Goal: Task Accomplishment & Management: Manage account settings

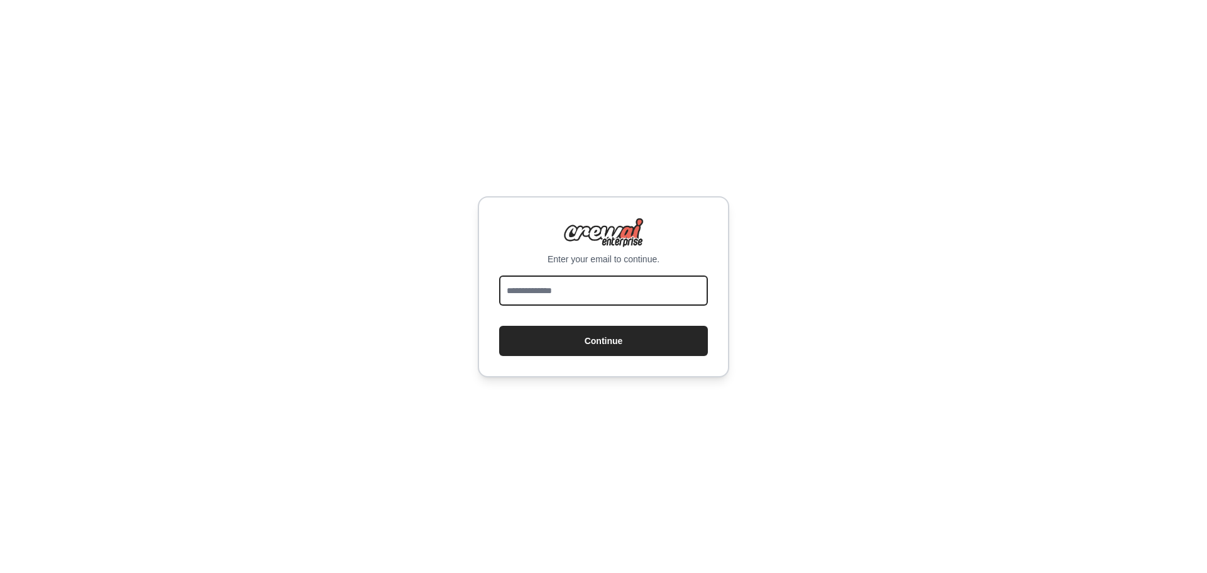
click at [577, 290] on input "email" at bounding box center [603, 290] width 209 height 30
type input "**********"
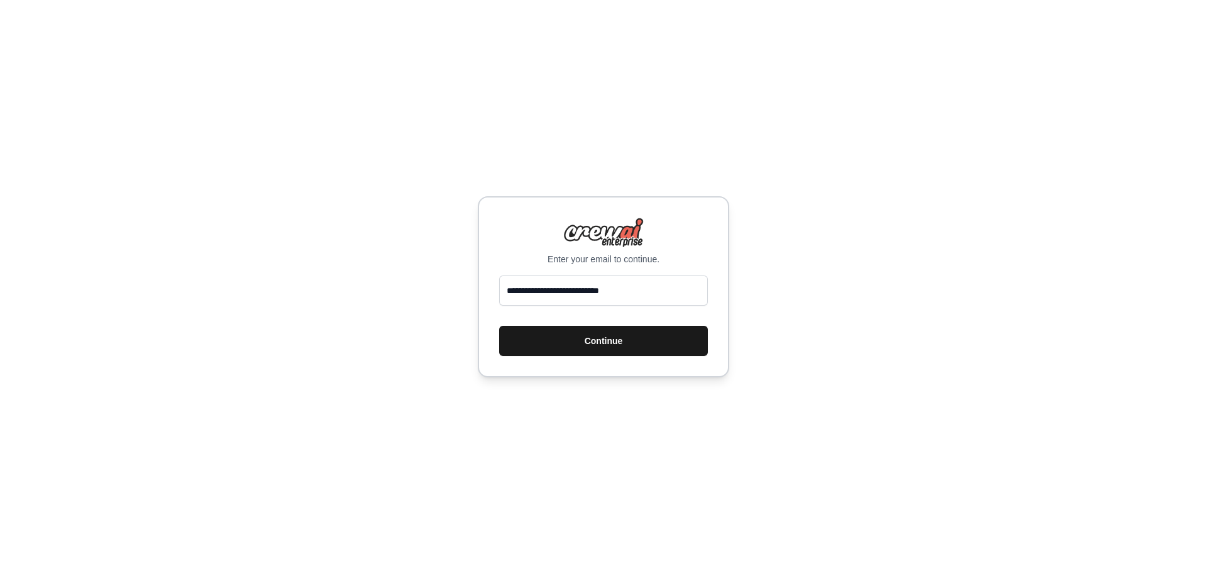
click at [592, 328] on button "Continue" at bounding box center [603, 341] width 209 height 30
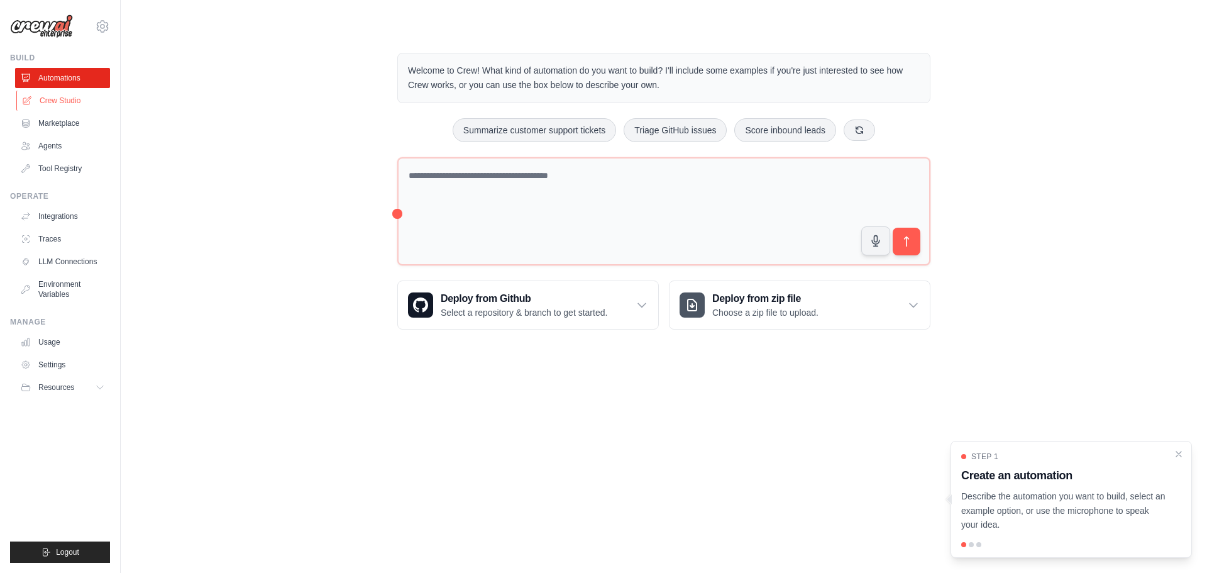
click at [71, 104] on link "Crew Studio" at bounding box center [63, 101] width 95 height 20
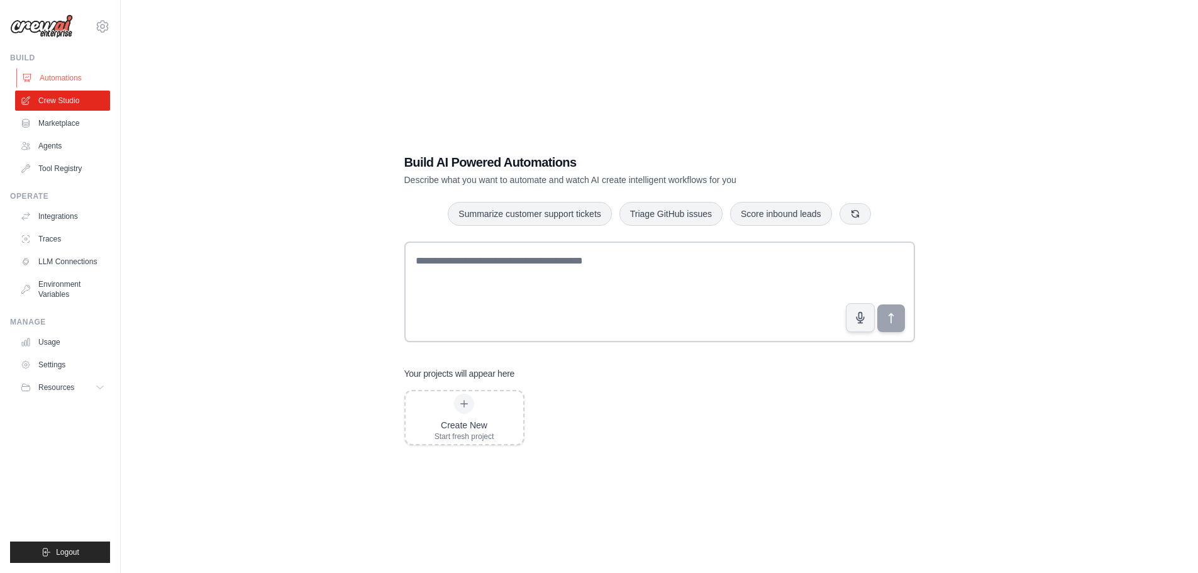
click at [57, 72] on link "Automations" at bounding box center [63, 78] width 95 height 20
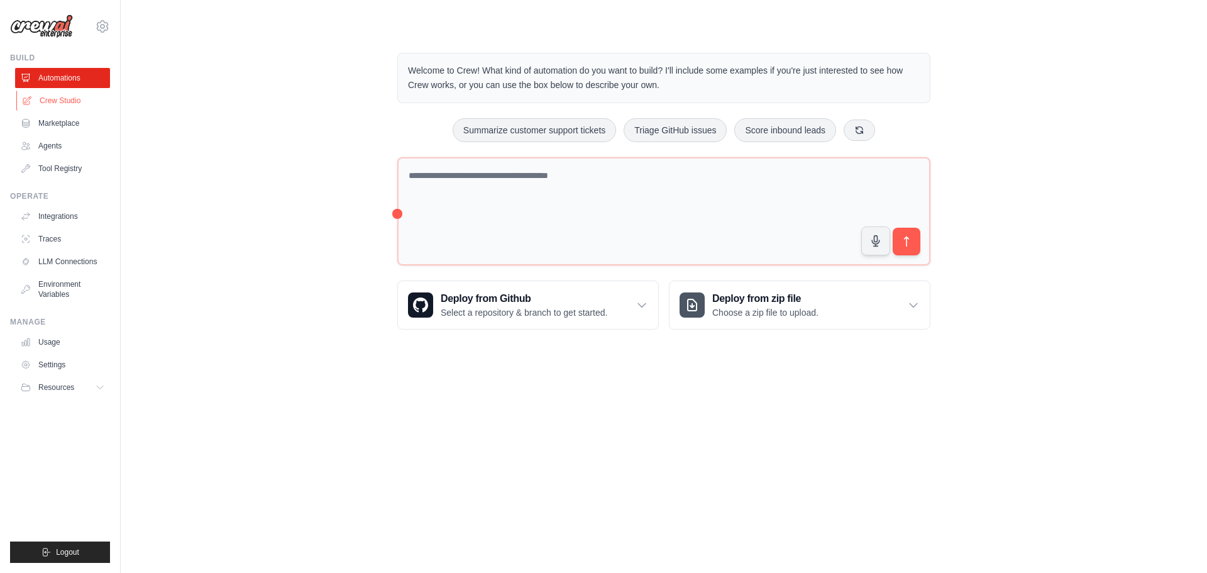
click at [60, 104] on link "Crew Studio" at bounding box center [63, 101] width 95 height 20
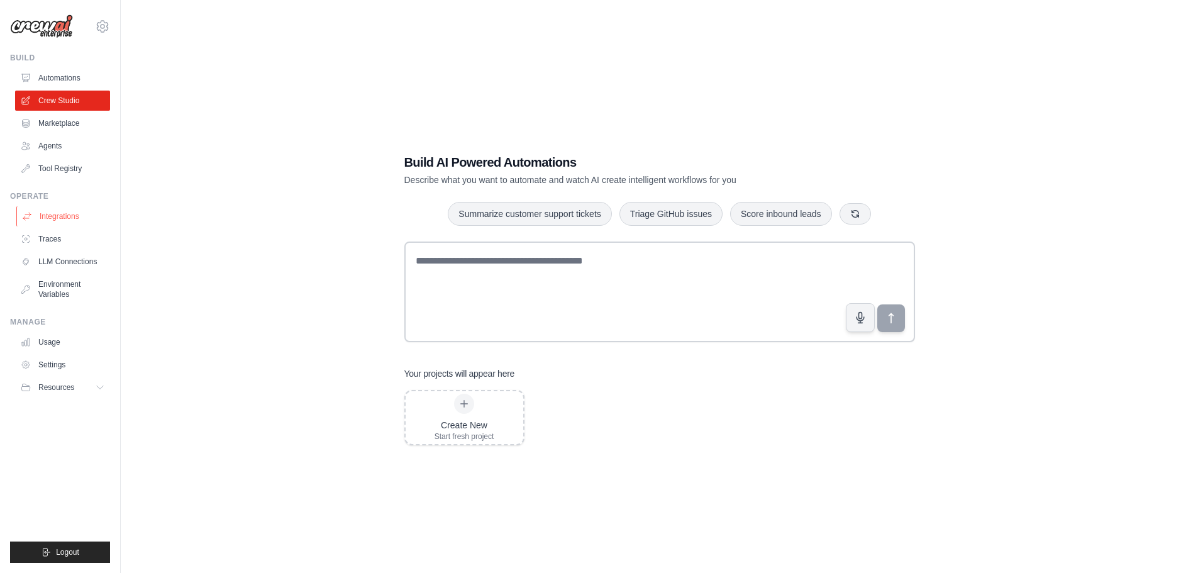
click at [62, 216] on link "Integrations" at bounding box center [63, 216] width 95 height 20
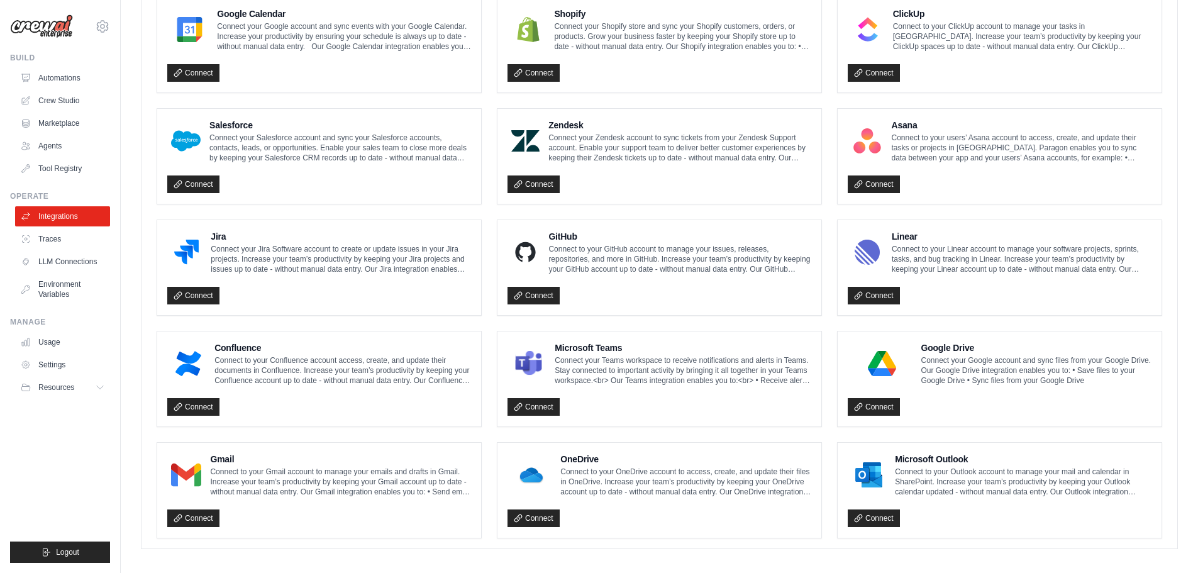
scroll to position [604, 0]
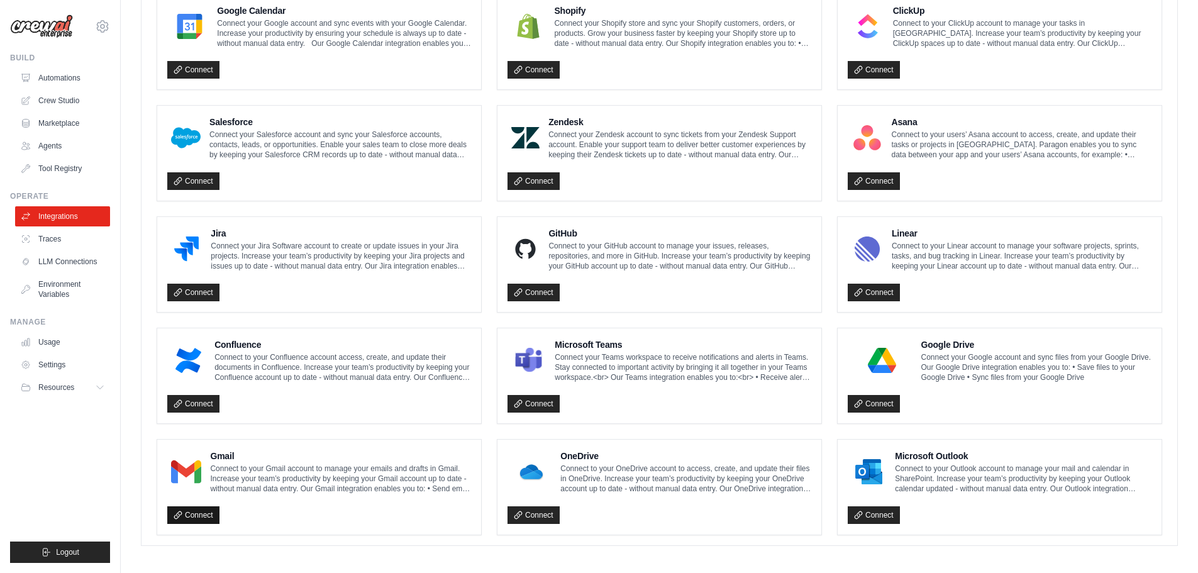
click at [190, 512] on link "Connect" at bounding box center [193, 515] width 52 height 18
click at [177, 499] on div "Connect" at bounding box center [319, 512] width 304 height 26
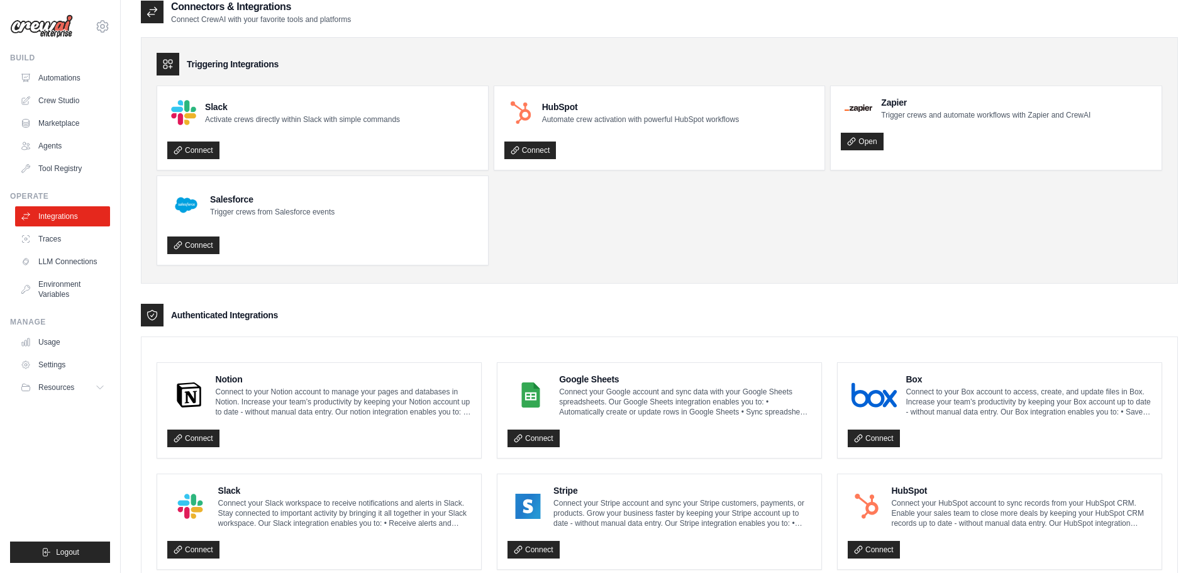
scroll to position [0, 0]
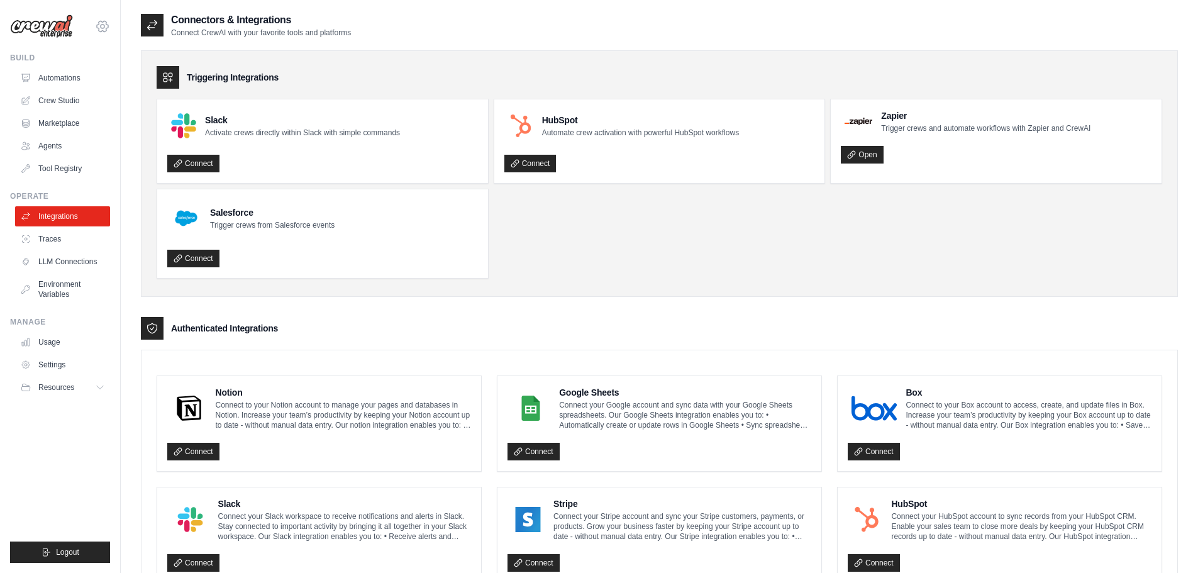
click at [104, 25] on icon at bounding box center [103, 27] width 4 height 4
click at [94, 86] on link "Settings" at bounding box center [102, 85] width 111 height 23
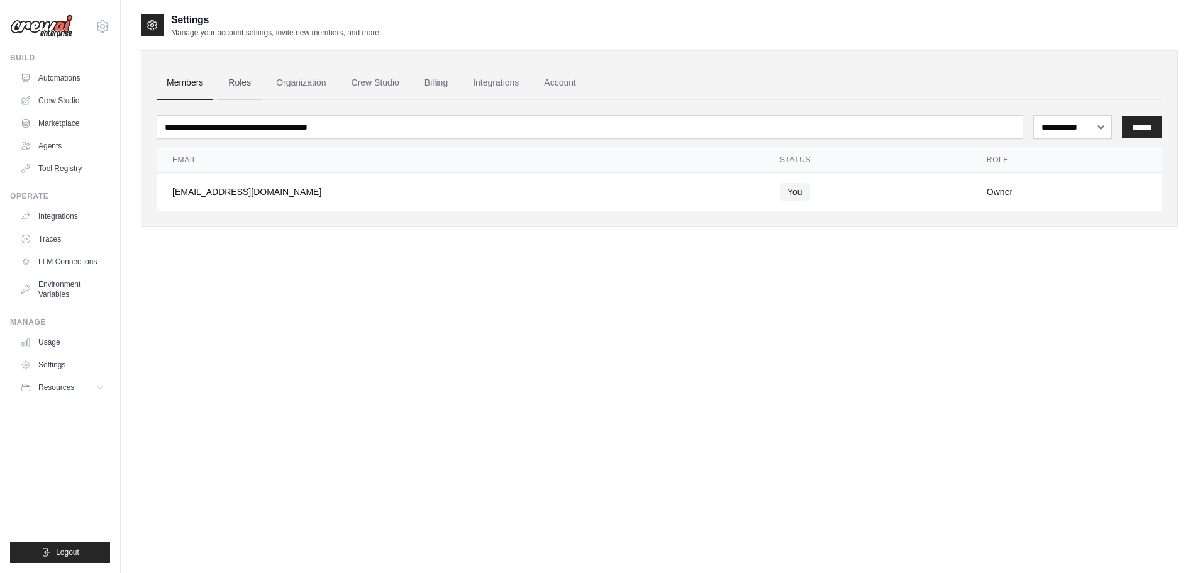
click at [246, 82] on link "Roles" at bounding box center [239, 83] width 43 height 34
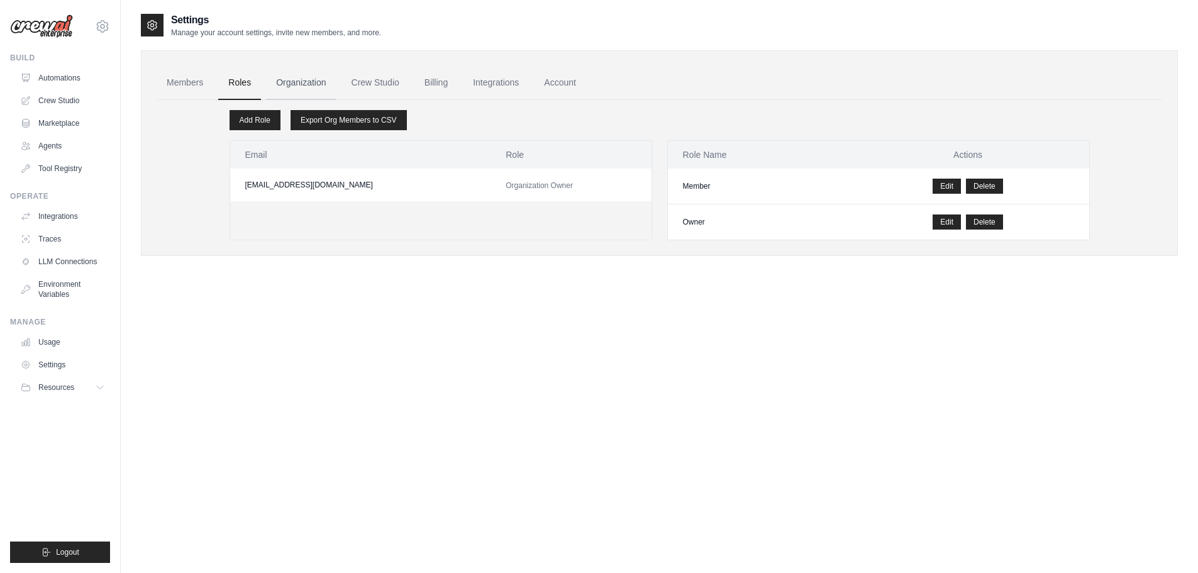
click at [287, 82] on link "Organization" at bounding box center [301, 83] width 70 height 34
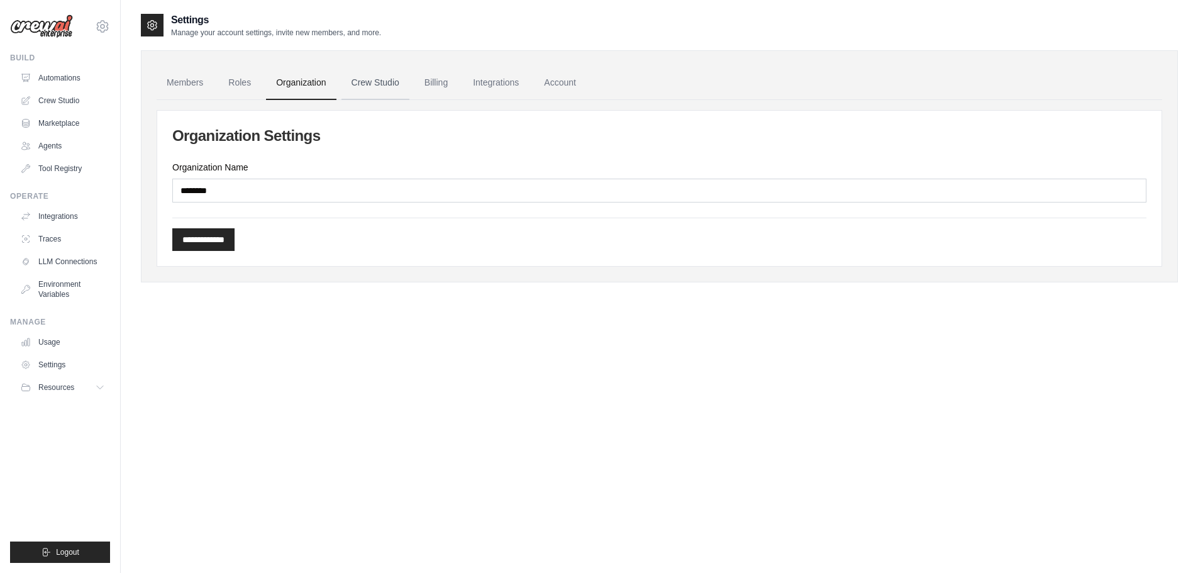
click at [370, 86] on link "Crew Studio" at bounding box center [375, 83] width 68 height 34
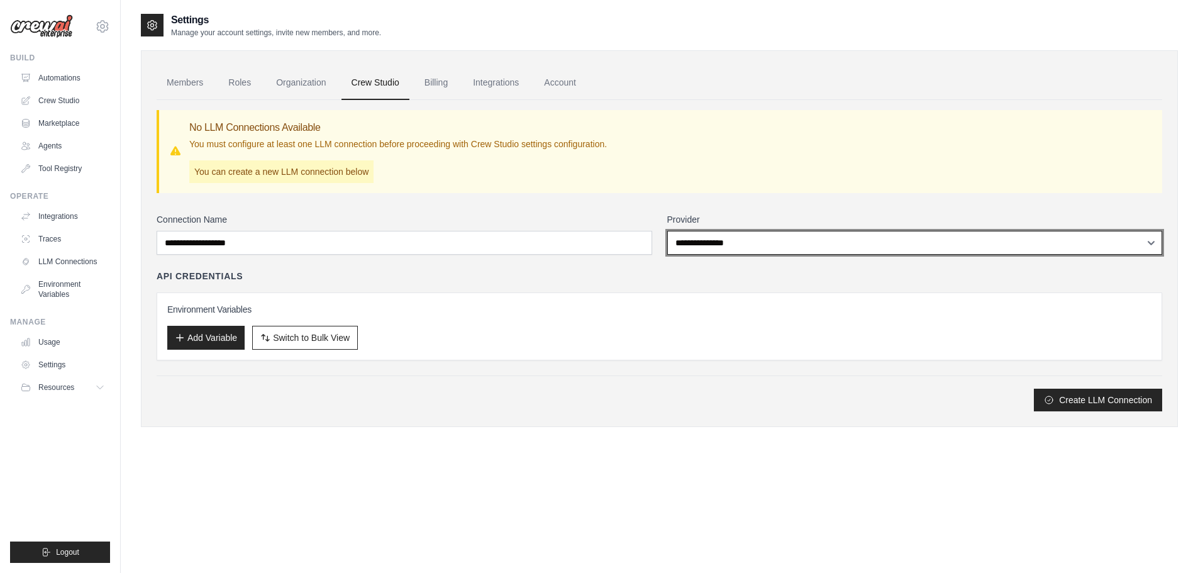
click at [715, 250] on select "**********" at bounding box center [914, 243] width 495 height 24
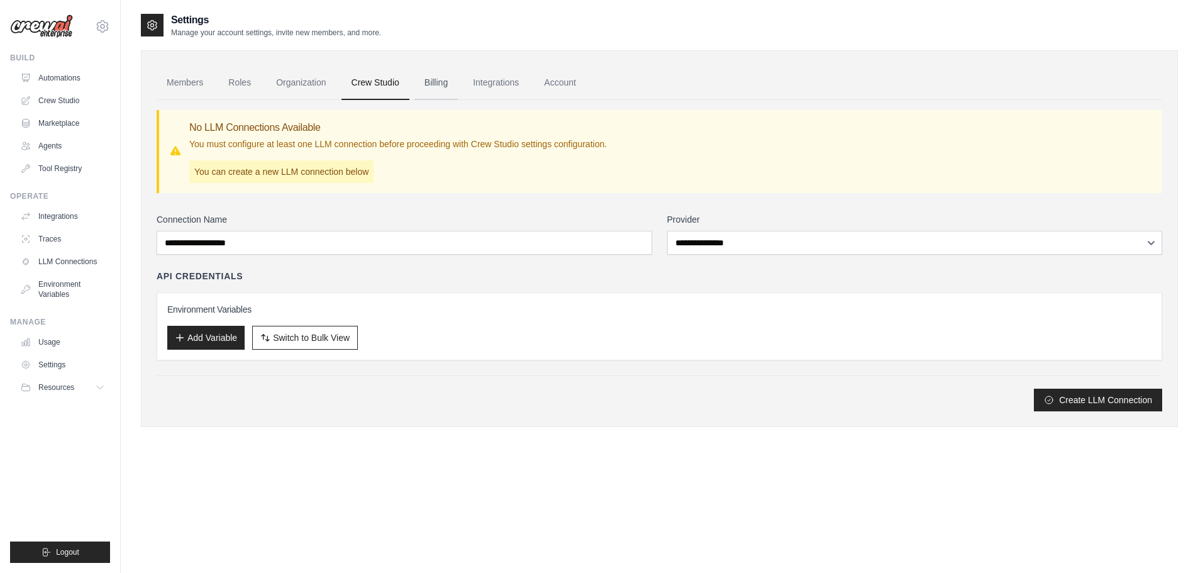
click at [448, 84] on link "Billing" at bounding box center [435, 83] width 43 height 34
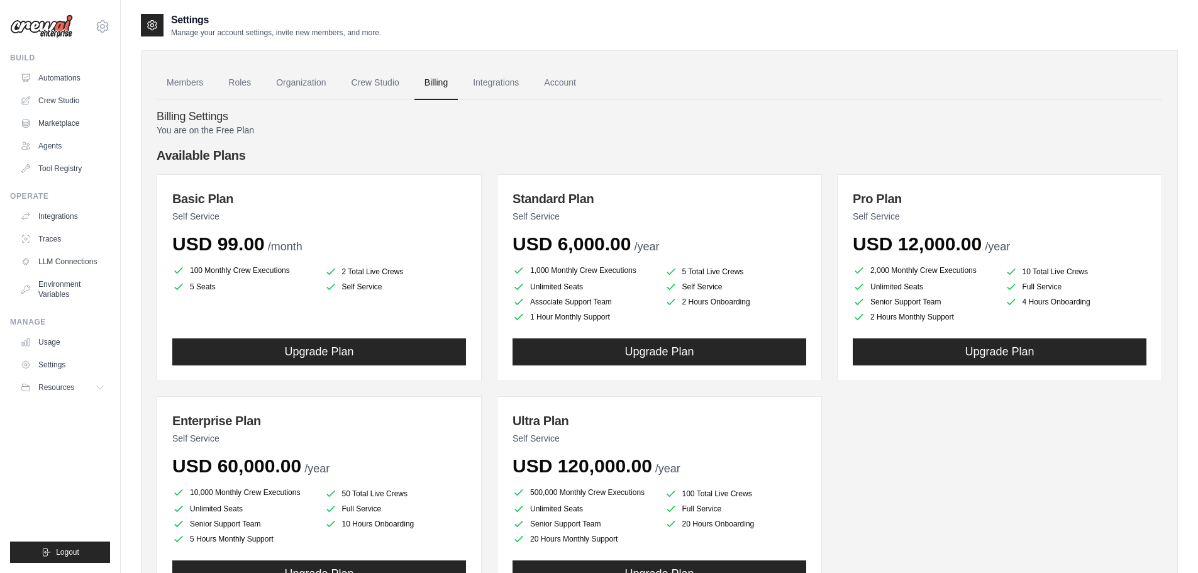
click at [506, 81] on link "Integrations" at bounding box center [496, 83] width 66 height 34
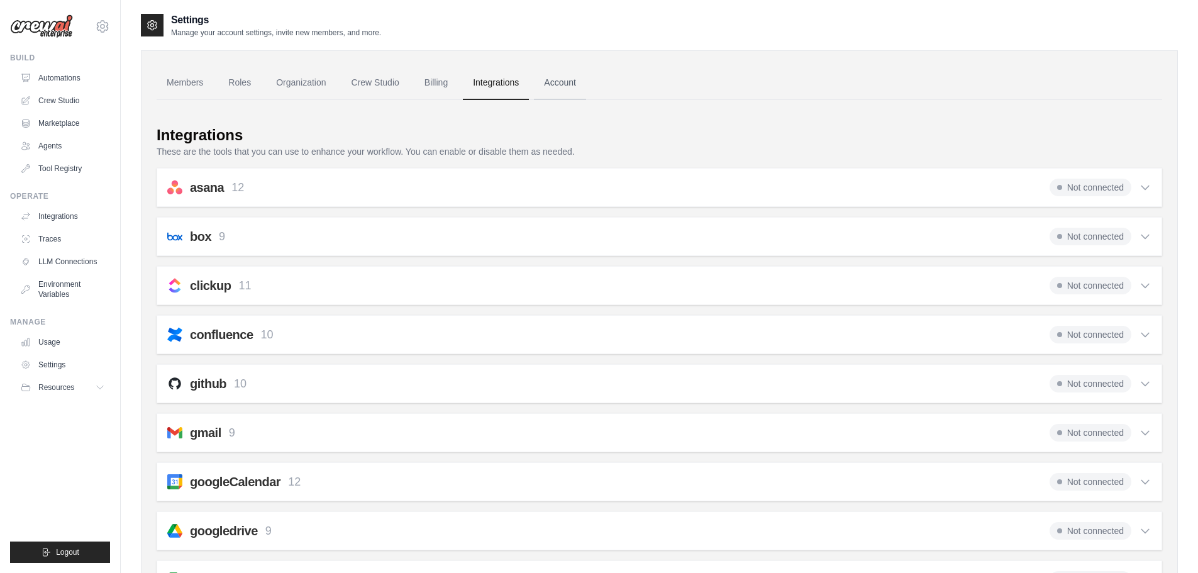
click at [563, 90] on link "Account" at bounding box center [560, 83] width 52 height 34
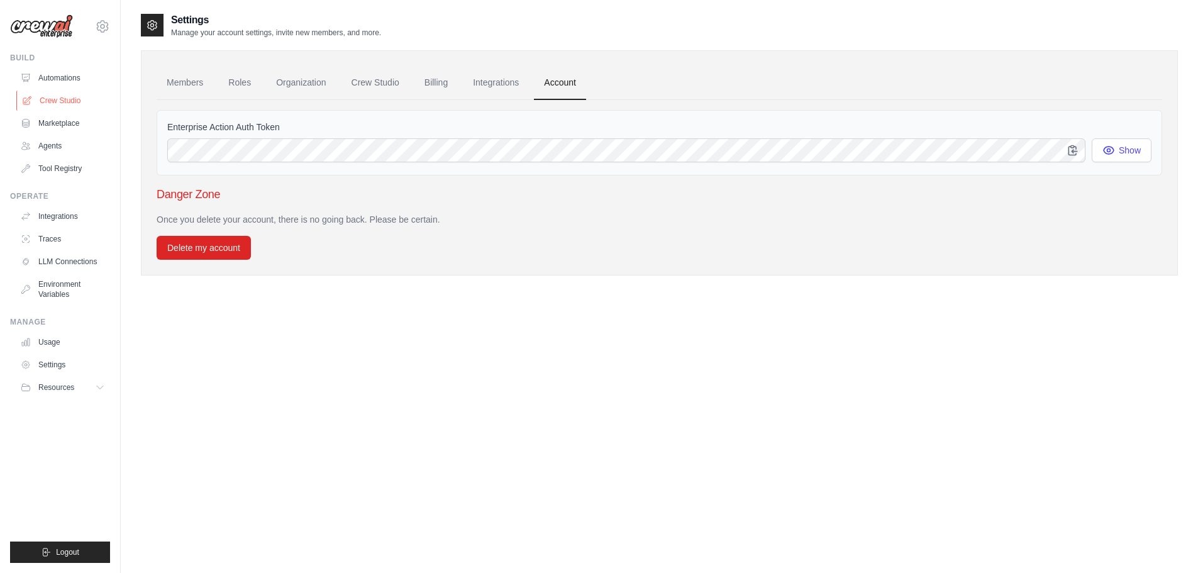
click at [70, 97] on link "Crew Studio" at bounding box center [63, 101] width 95 height 20
